Goal: Communication & Community: Ask a question

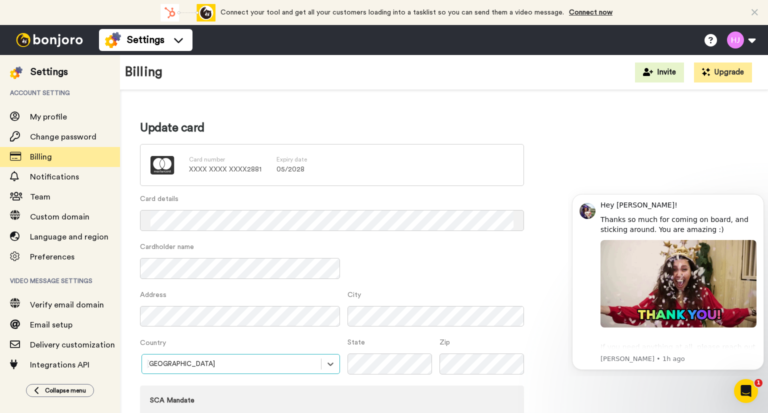
scroll to position [80, 0]
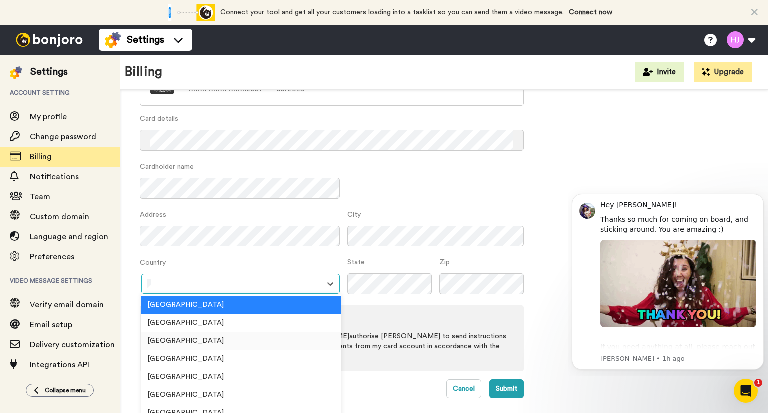
click at [176, 339] on div "United States" at bounding box center [241, 341] width 200 height 18
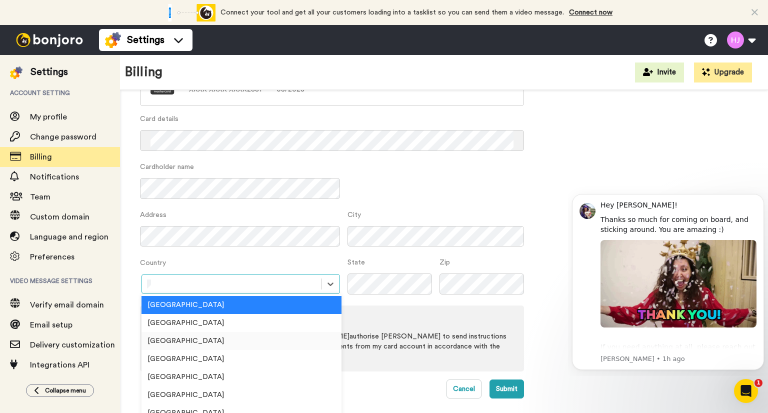
scroll to position [54, 0]
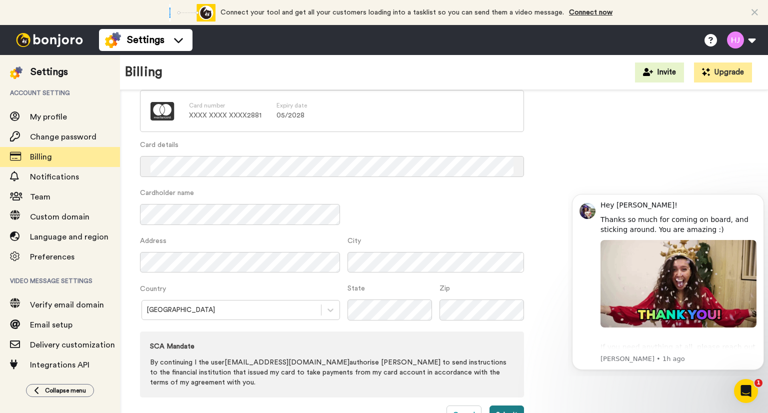
click at [498, 408] on button "Submit" at bounding box center [506, 414] width 34 height 19
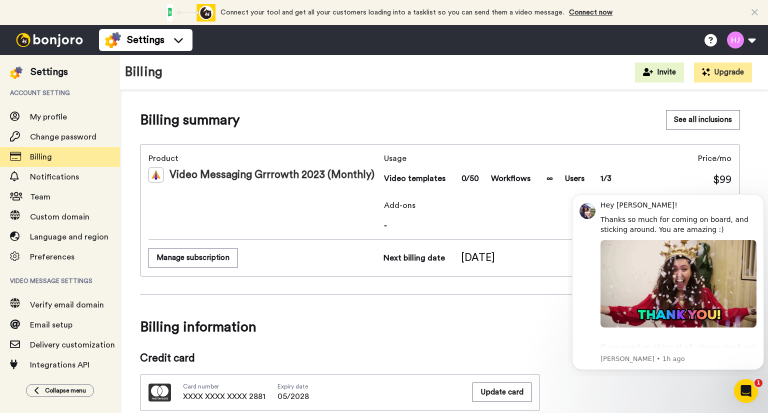
click at [46, 37] on img at bounding box center [49, 40] width 75 height 14
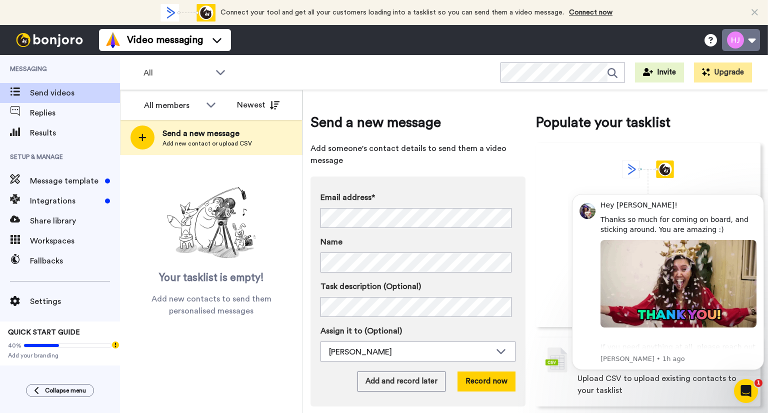
click at [753, 40] on button at bounding box center [741, 40] width 38 height 22
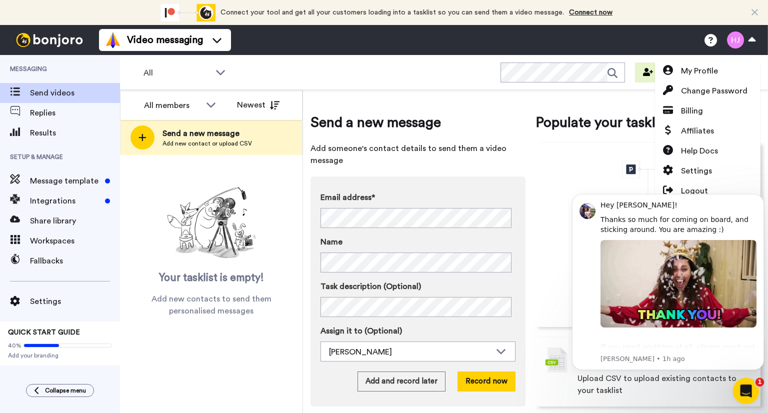
click at [740, 391] on icon "Open Intercom Messenger" at bounding box center [744, 389] width 16 height 16
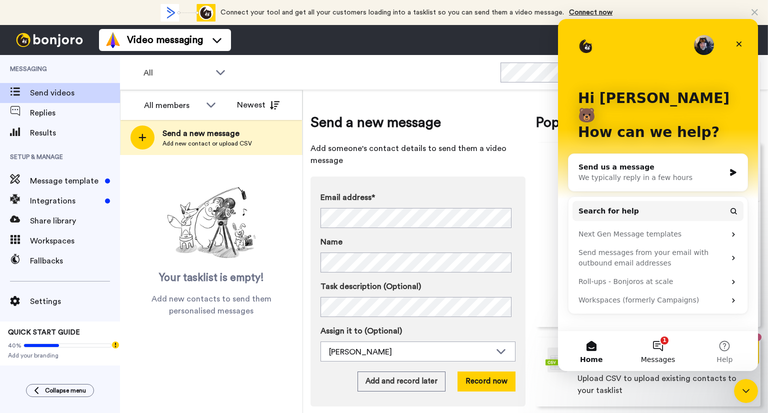
click at [662, 343] on button "1 Messages" at bounding box center [657, 351] width 66 height 40
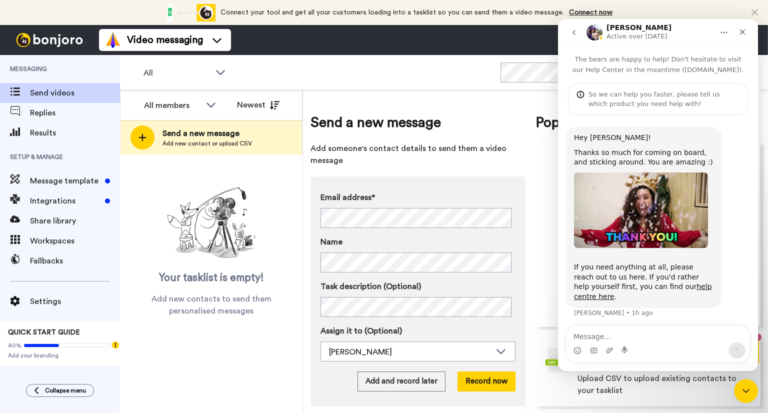
click at [599, 338] on textarea "Message…" at bounding box center [657, 333] width 183 height 17
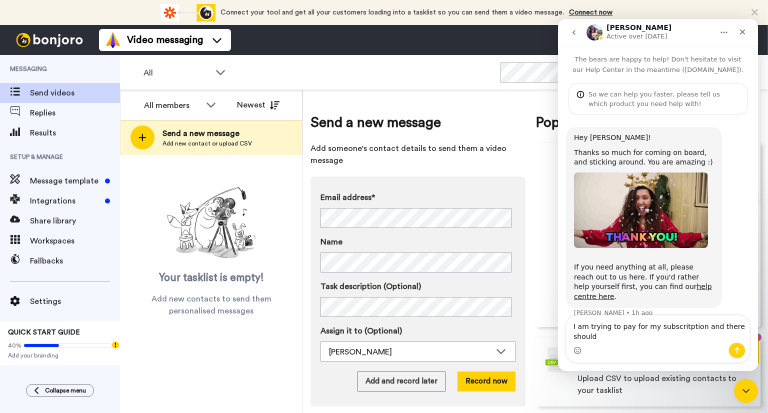
scroll to position [3, 0]
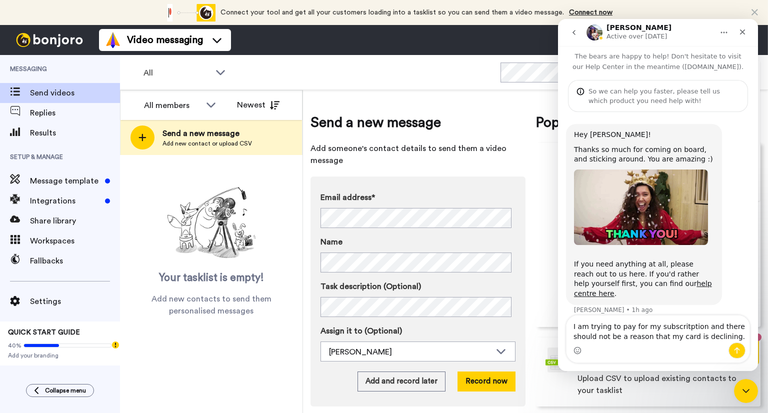
type textarea "I am trying to pay for my subscritption and there should not be a reason that m…"
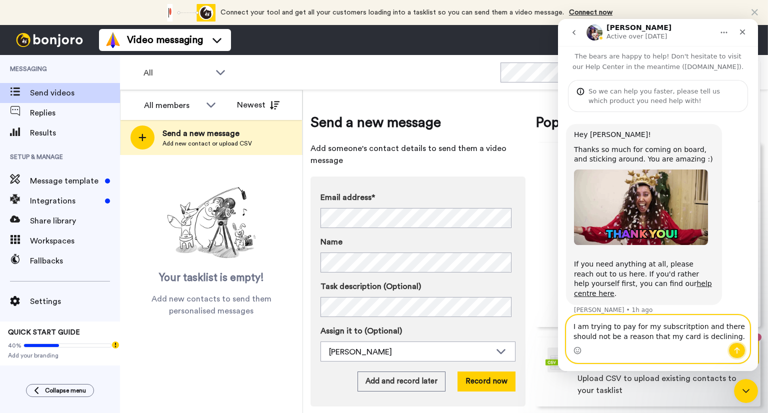
click at [736, 351] on icon "Send a message…" at bounding box center [736, 350] width 5 height 6
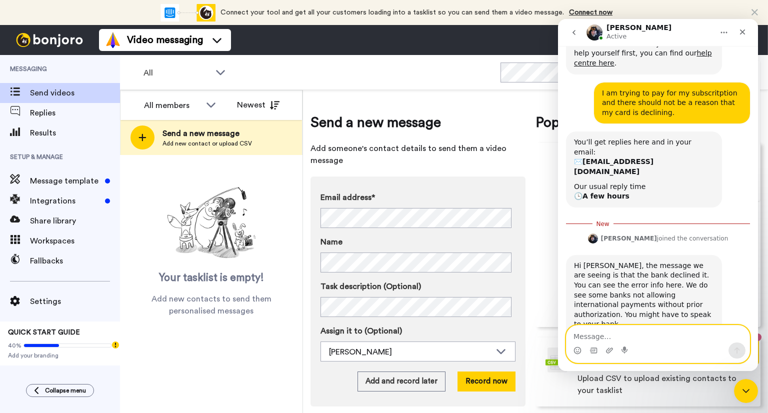
scroll to position [247, 0]
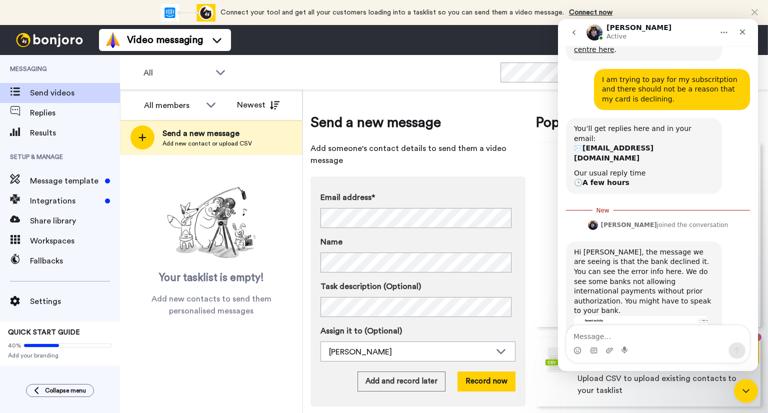
click at [547, 39] on div "Video messaging Switch to Video messaging Testimonials Try me for free! Setting…" at bounding box center [433, 40] width 669 height 30
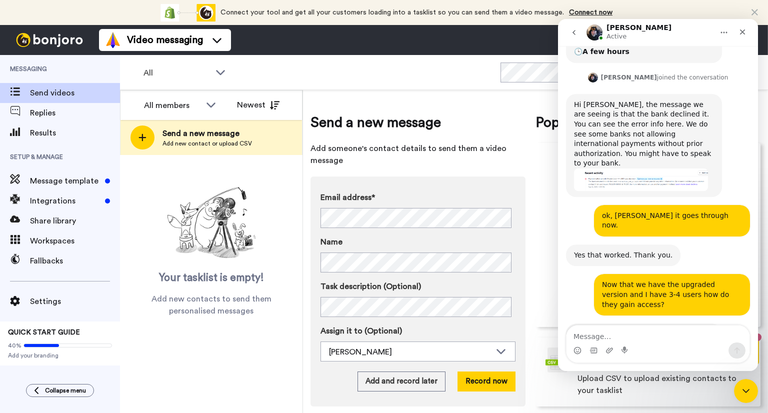
scroll to position [379, 0]
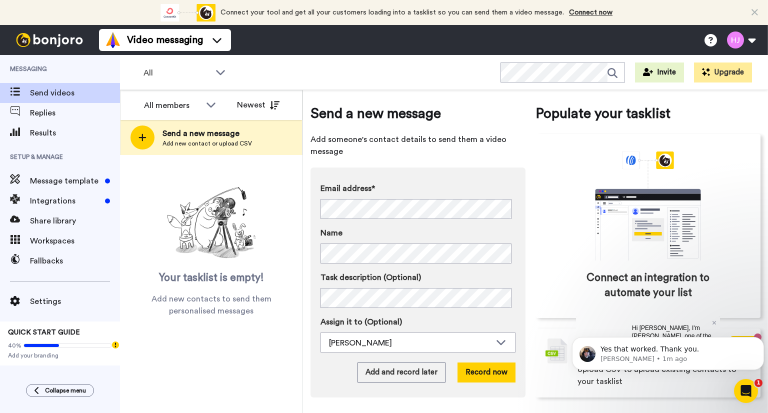
scroll to position [11, 0]
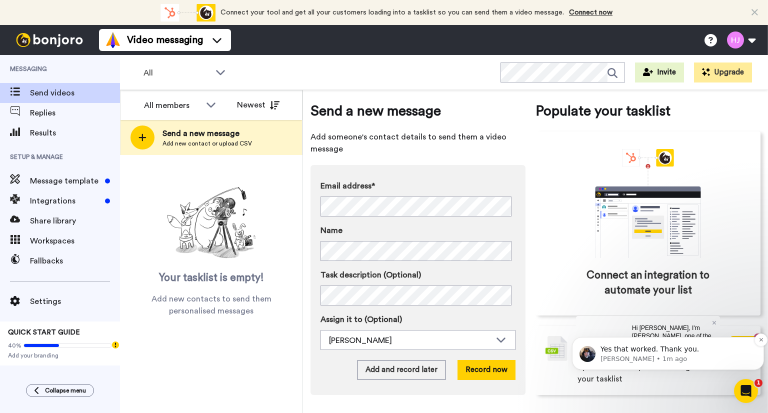
click at [680, 353] on p "Yes that worked. Thank you." at bounding box center [675, 349] width 151 height 10
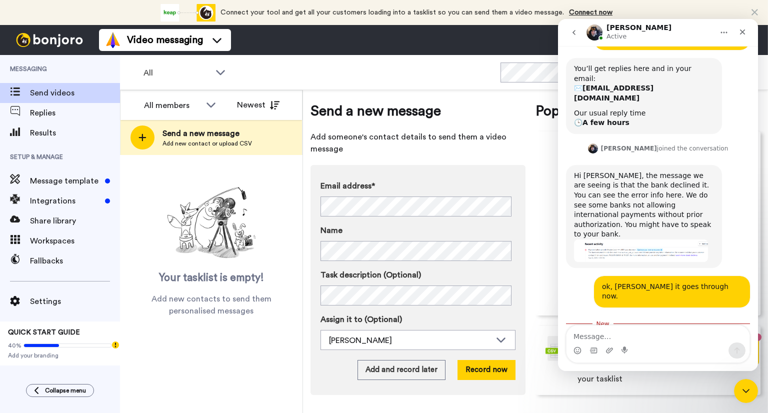
scroll to position [306, 0]
click at [606, 338] on textarea "Message…" at bounding box center [657, 333] width 183 height 17
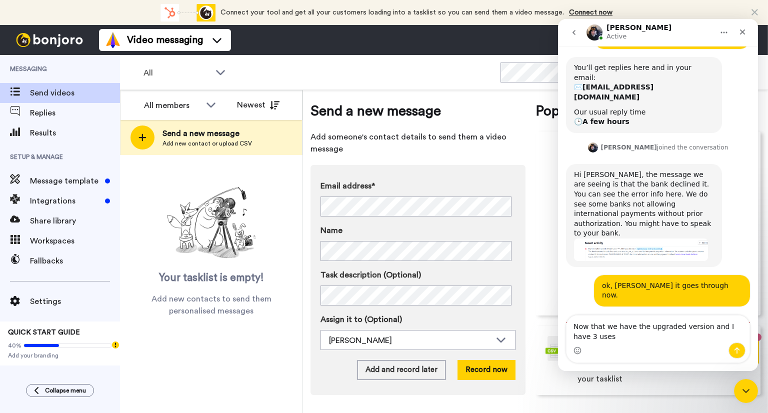
scroll to position [316, 0]
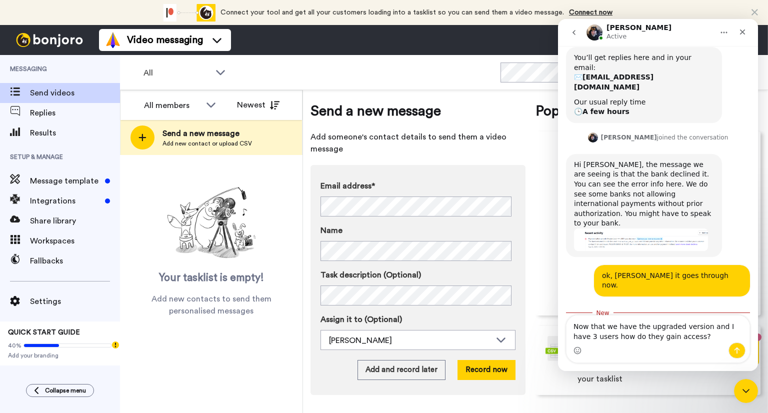
click at [737, 327] on textarea "Now that we have the upgraded version and I have 3 users how do they gain acces…" at bounding box center [657, 328] width 183 height 27
type textarea "Now that we have the upgraded version and I have 3-4 users how do they gain acc…"
click at [731, 347] on button "Send a message…" at bounding box center [736, 350] width 17 height 16
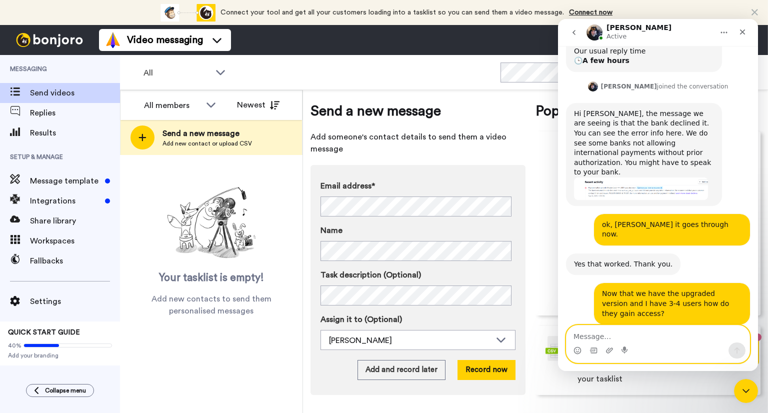
scroll to position [379, 0]
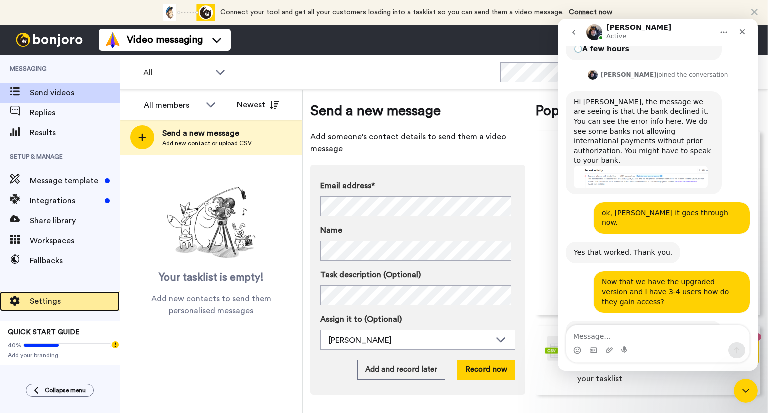
click at [32, 302] on span "Settings" at bounding box center [75, 301] width 90 height 12
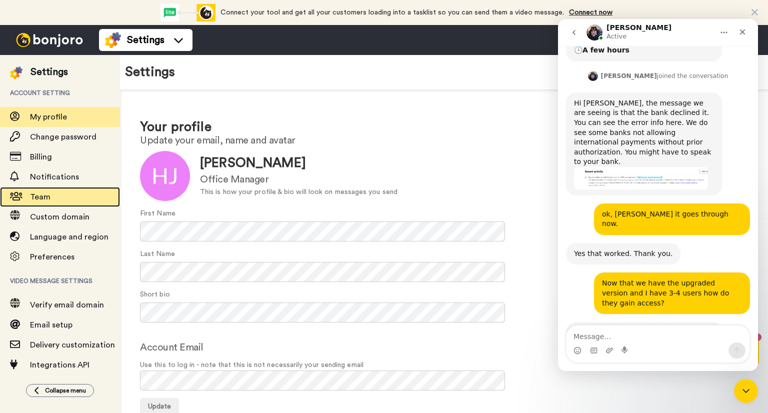
click at [34, 197] on span "Team" at bounding box center [40, 197] width 20 height 8
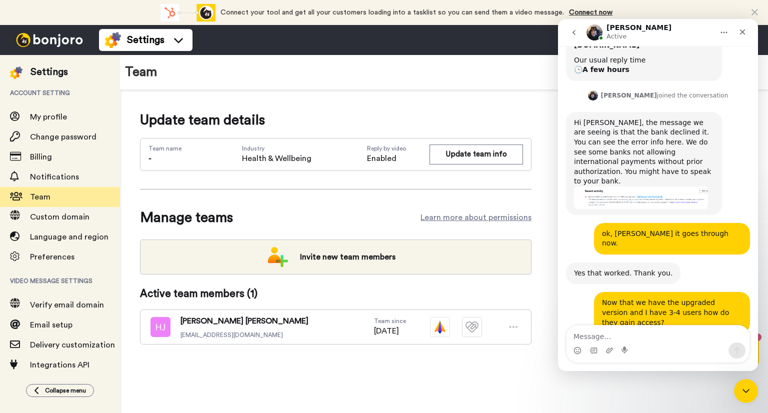
scroll to position [379, 0]
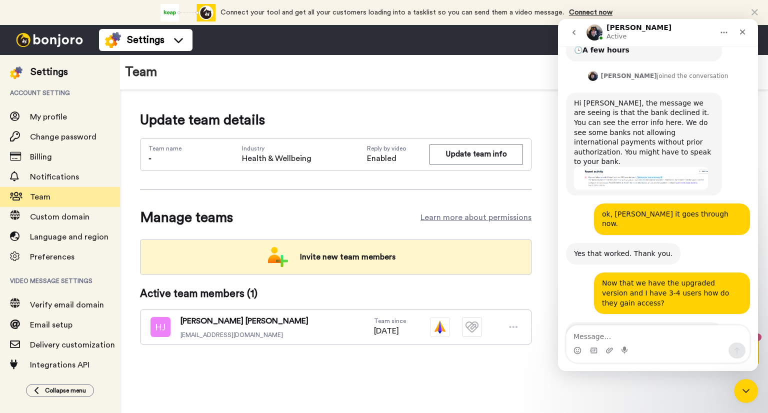
click at [316, 254] on span "Invite new team members" at bounding box center [347, 257] width 111 height 20
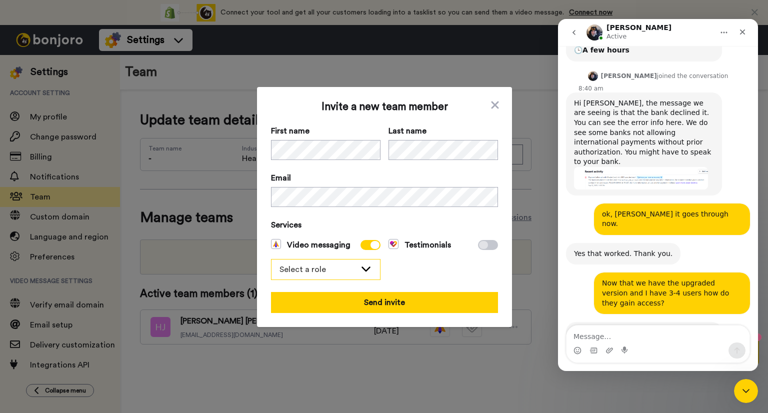
click at [364, 270] on icon at bounding box center [366, 268] width 12 height 10
click at [303, 306] on span "Filmer" at bounding box center [296, 307] width 38 height 12
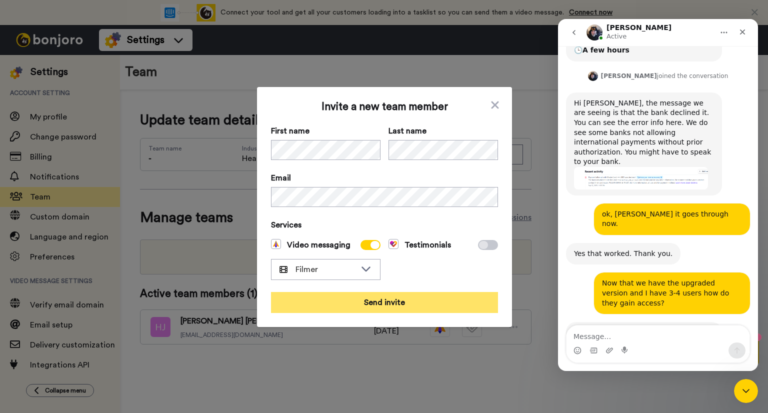
click at [355, 301] on button "Send invite" at bounding box center [384, 302] width 227 height 21
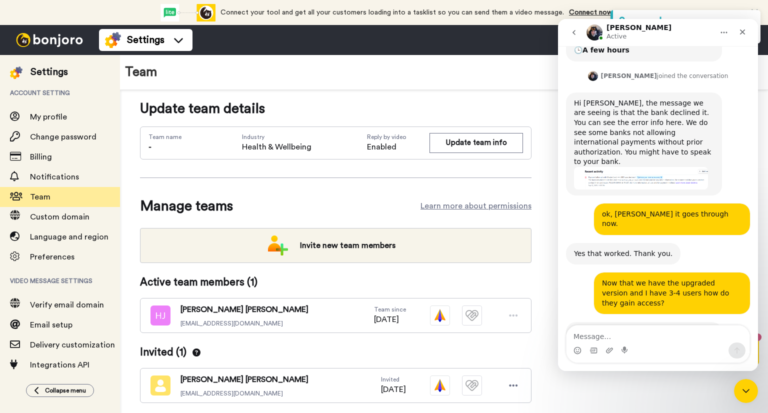
scroll to position [22, 0]
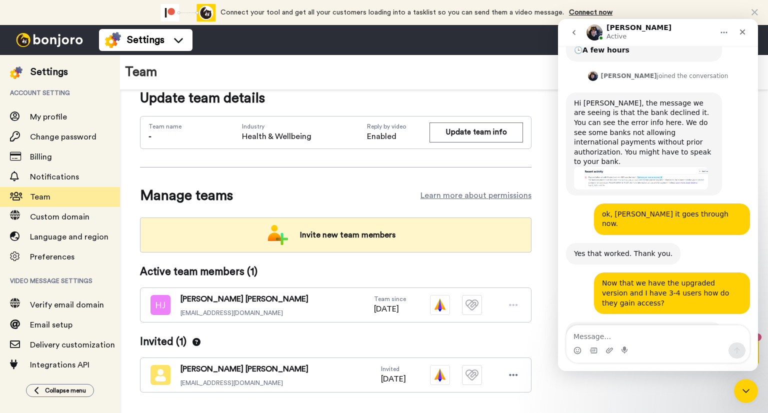
click at [338, 229] on span "Invite new team members" at bounding box center [347, 235] width 111 height 20
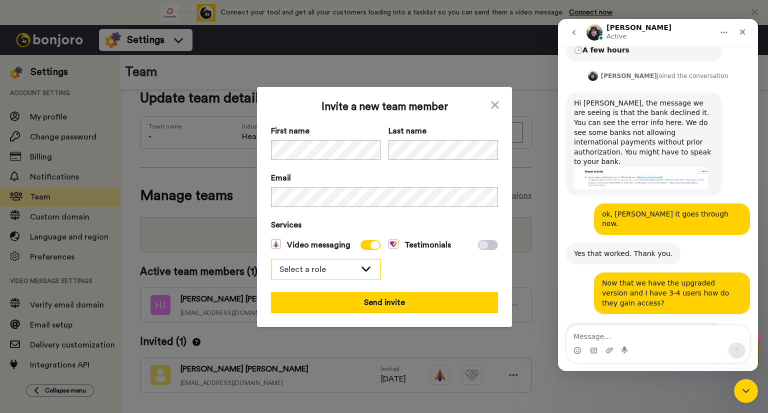
click at [362, 263] on icon at bounding box center [366, 268] width 12 height 10
click at [309, 306] on span "Filmer" at bounding box center [296, 307] width 38 height 12
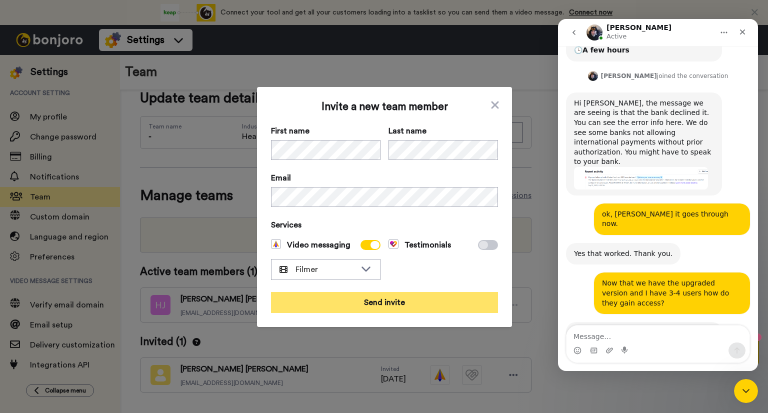
click at [384, 305] on button "Send invite" at bounding box center [384, 302] width 227 height 21
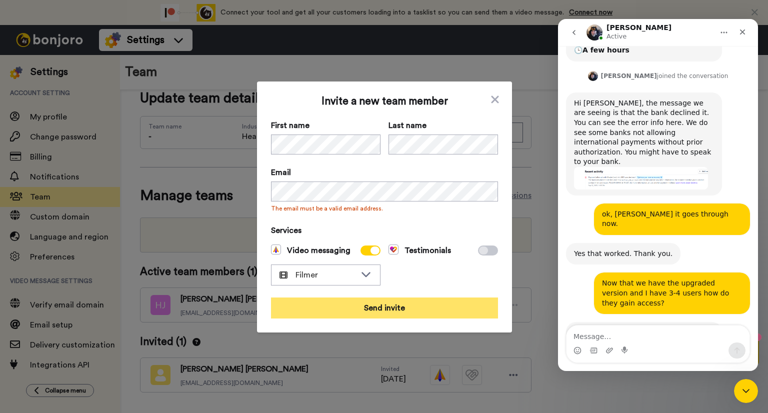
click at [374, 308] on button "Send invite" at bounding box center [384, 307] width 227 height 21
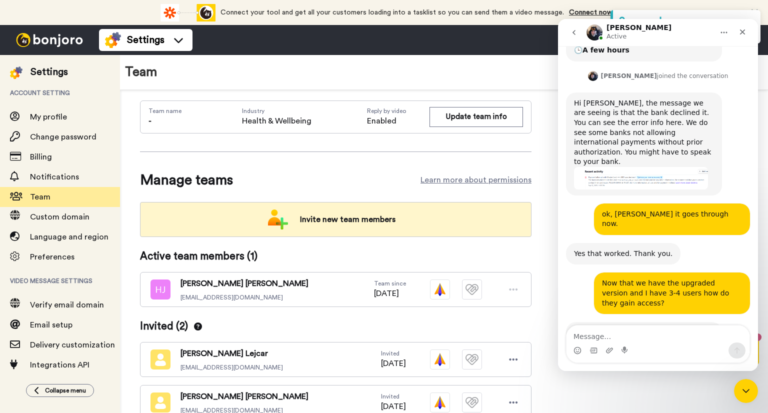
scroll to position [64, 0]
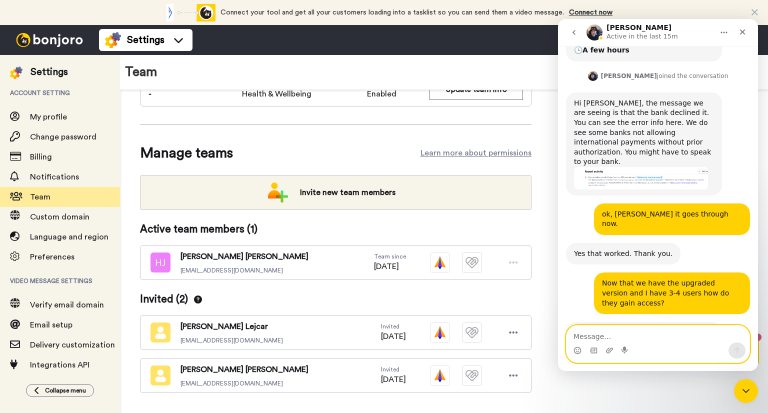
click at [602, 339] on textarea "Message…" at bounding box center [657, 333] width 183 height 17
click at [621, 337] on textarea "Message…" at bounding box center [657, 333] width 183 height 17
type textarea "Will they get a little tutorial on how to use it?"
click at [740, 353] on icon "Send a message…" at bounding box center [737, 350] width 8 height 8
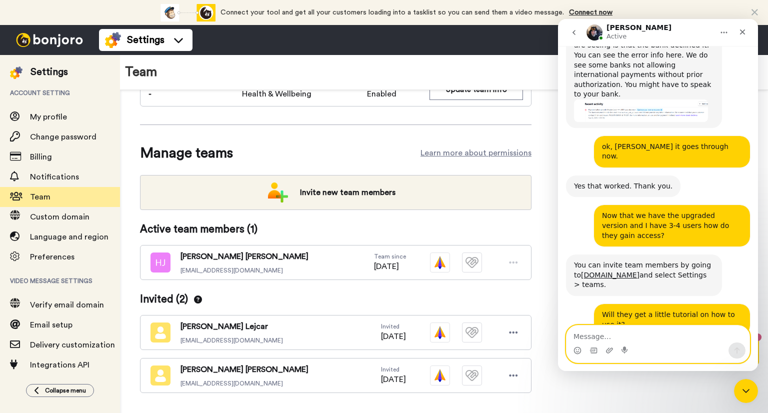
scroll to position [448, 0]
